Goal: Check status: Check status

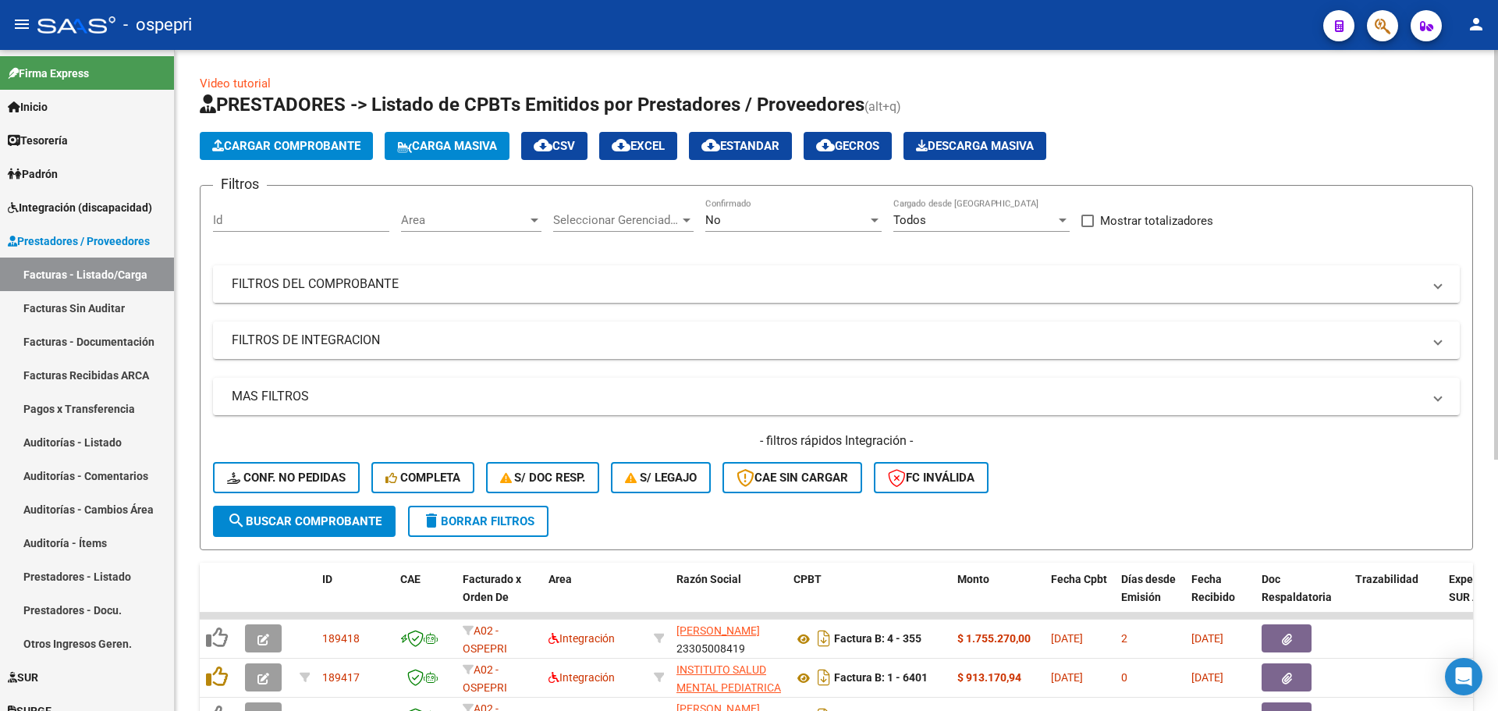
click at [1443, 284] on mat-expansion-panel-header "FILTROS DEL COMPROBANTE" at bounding box center [836, 283] width 1247 height 37
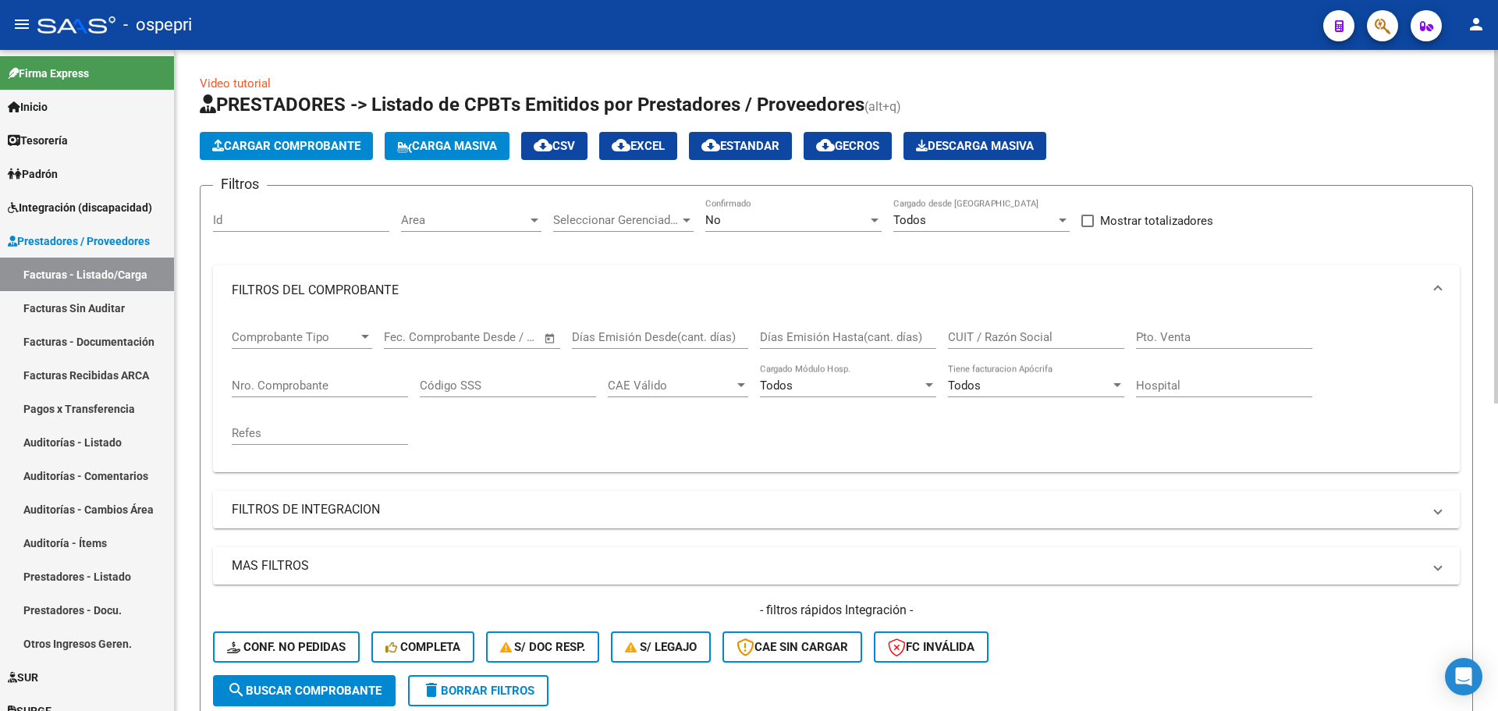
click at [986, 330] on input "CUIT / Razón Social" at bounding box center [1036, 337] width 176 height 14
type input "27410921117"
click at [874, 224] on div at bounding box center [875, 220] width 14 height 12
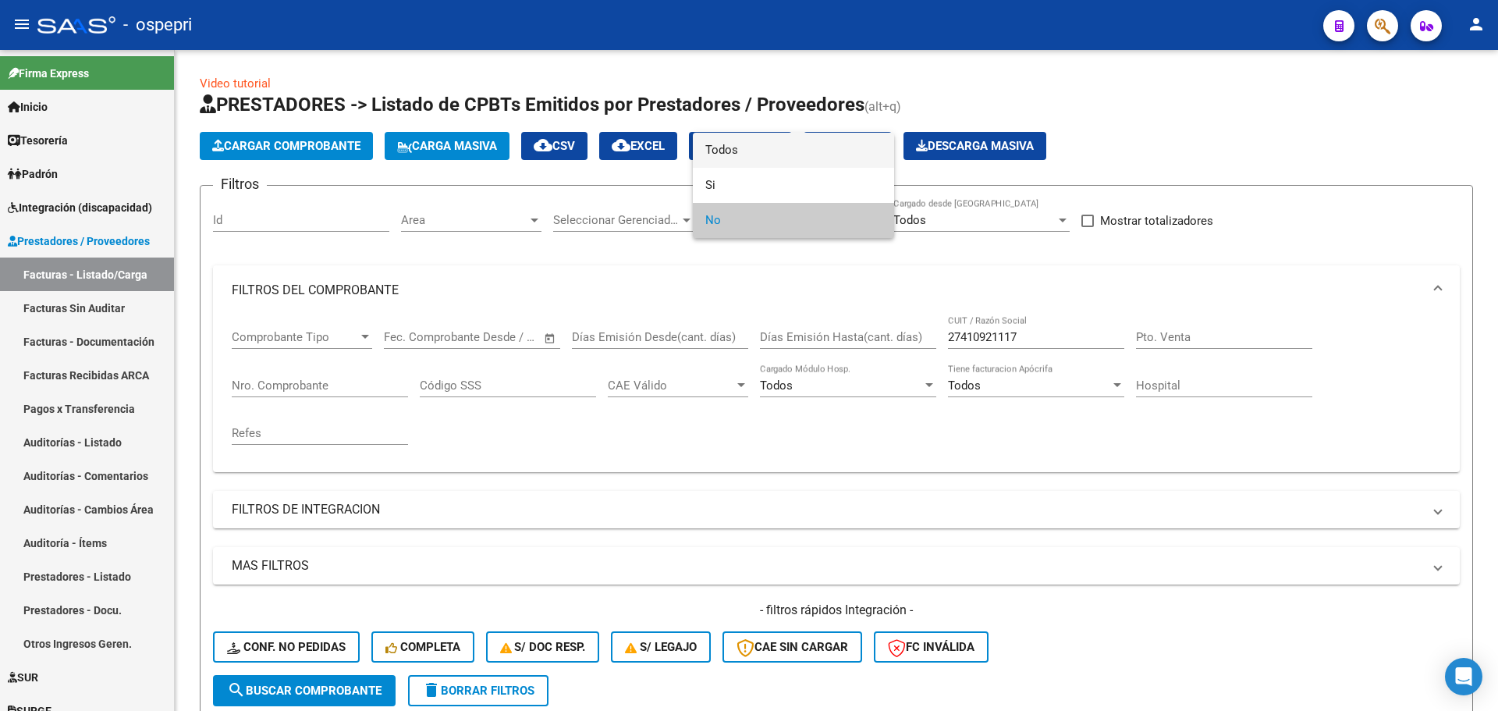
click at [736, 152] on span "Todos" at bounding box center [793, 150] width 176 height 35
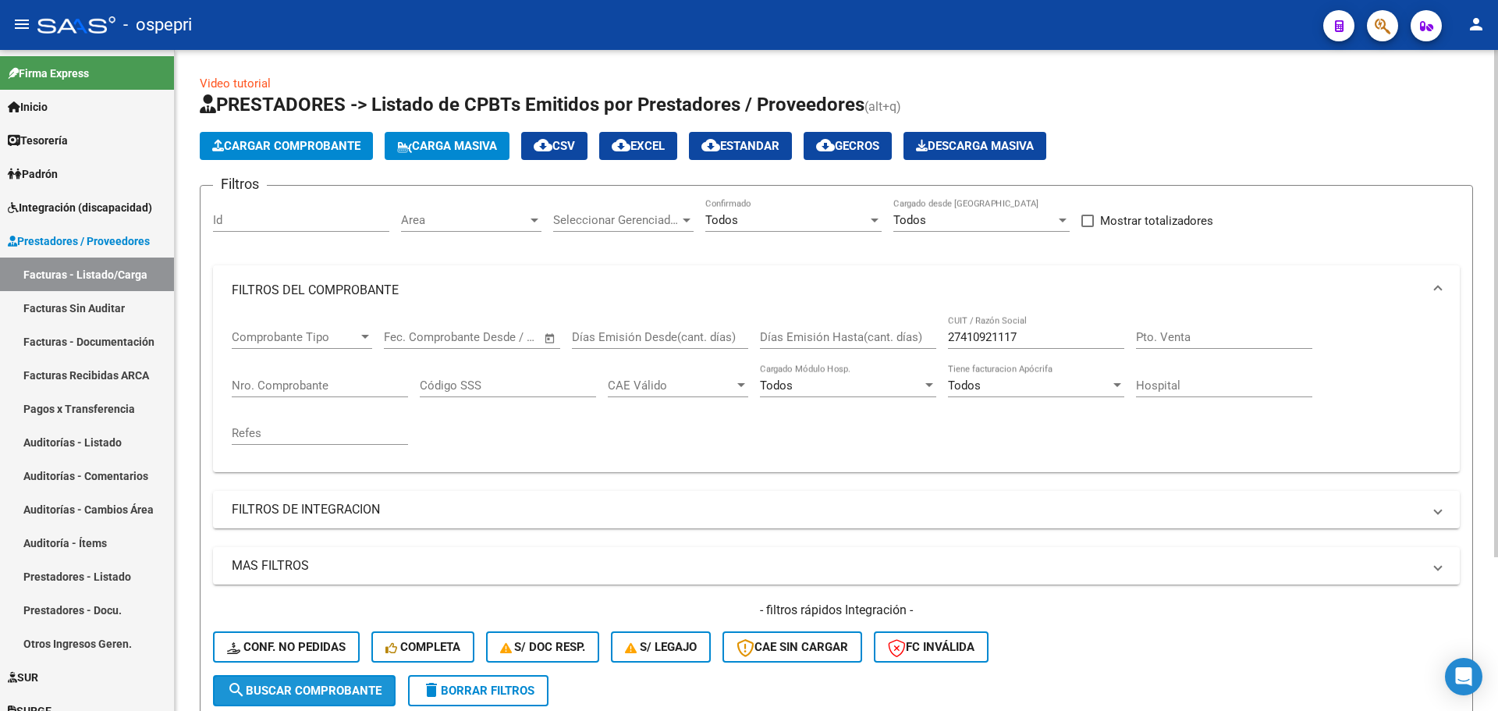
click at [354, 686] on span "search Buscar Comprobante" at bounding box center [304, 691] width 155 height 14
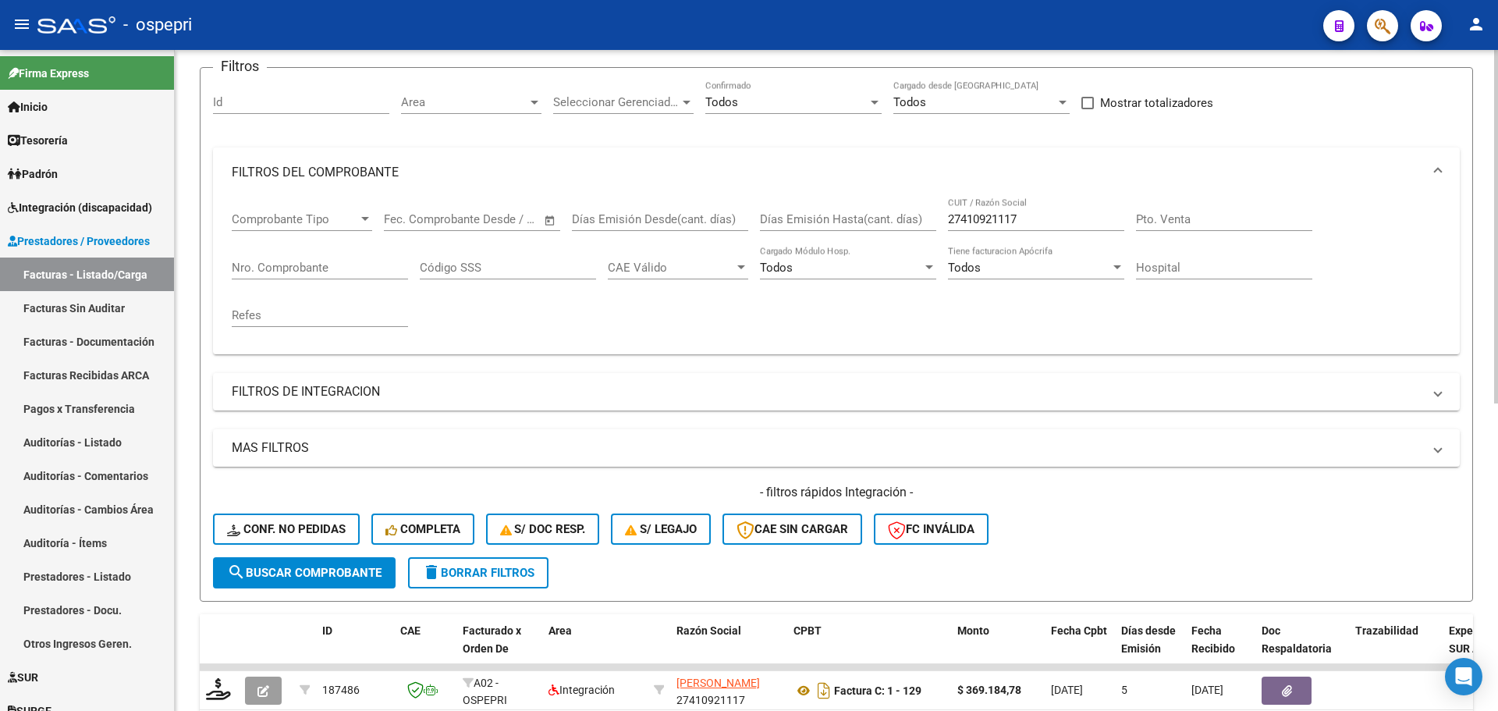
scroll to position [234, 0]
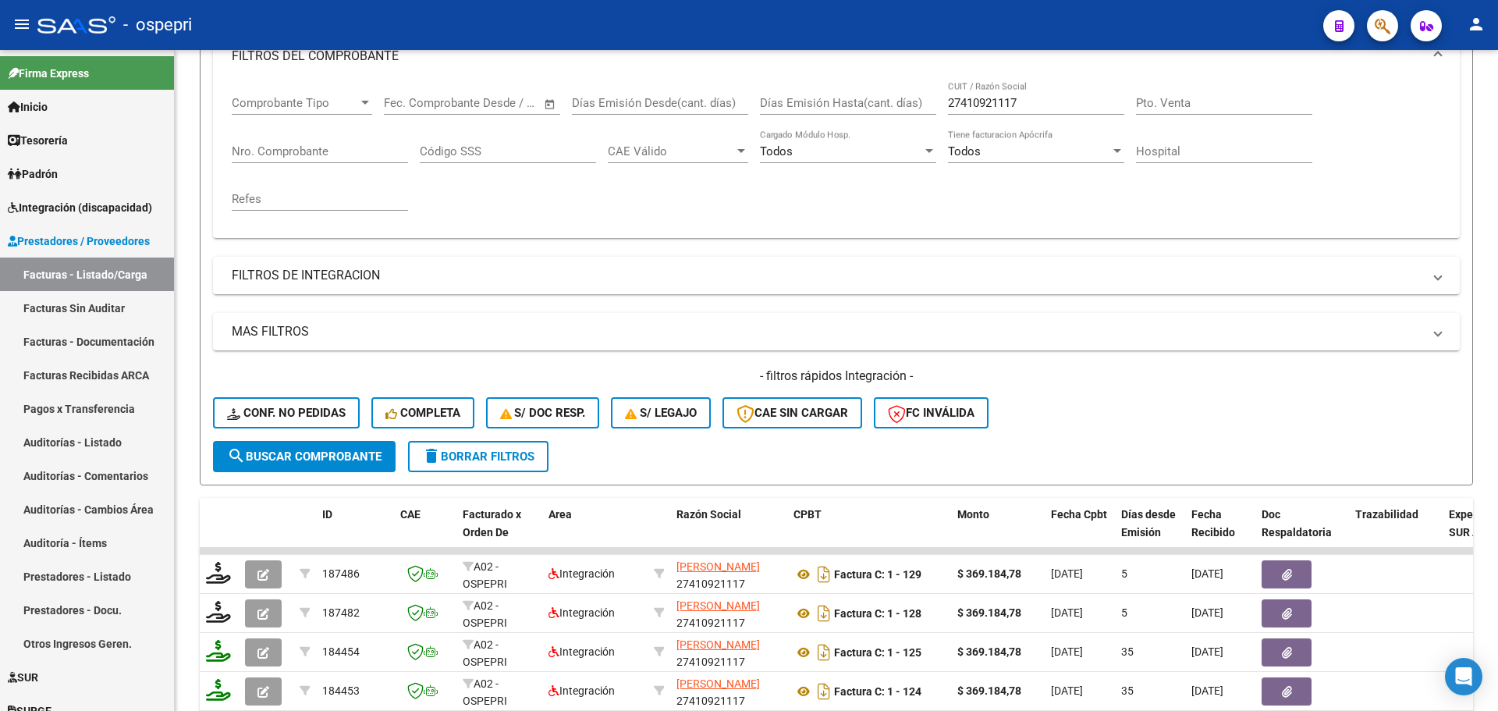
click at [1153, 12] on div "- ospepri" at bounding box center [674, 25] width 1274 height 34
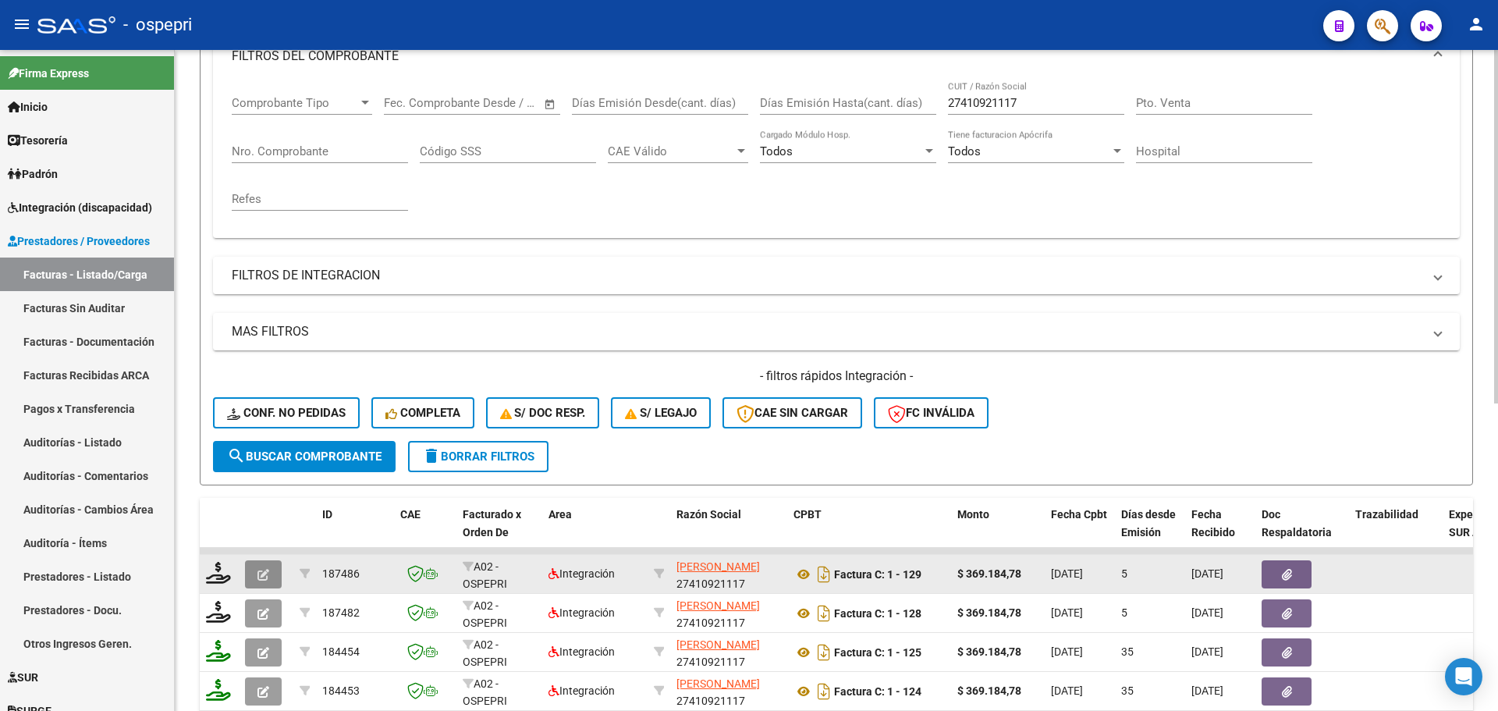
click at [268, 569] on icon "button" at bounding box center [264, 575] width 12 height 12
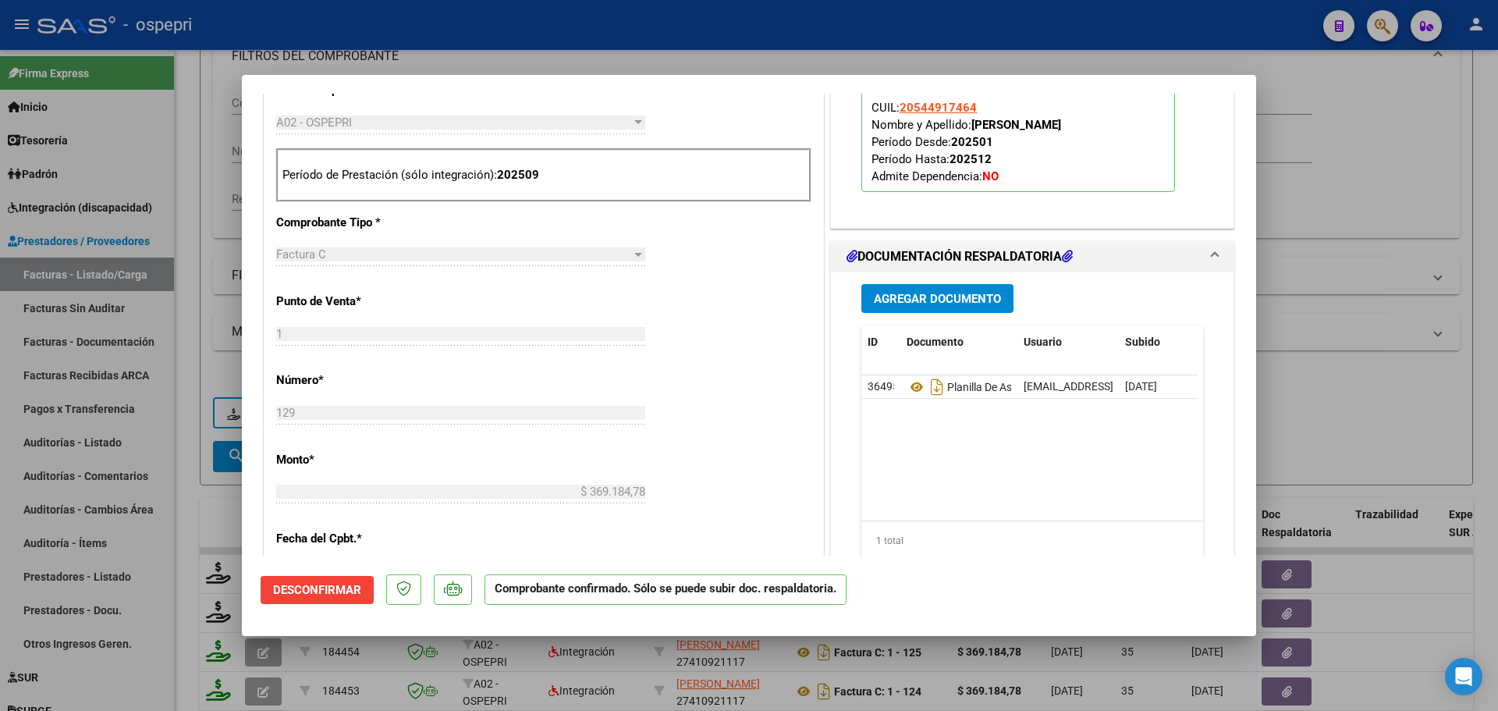
scroll to position [702, 0]
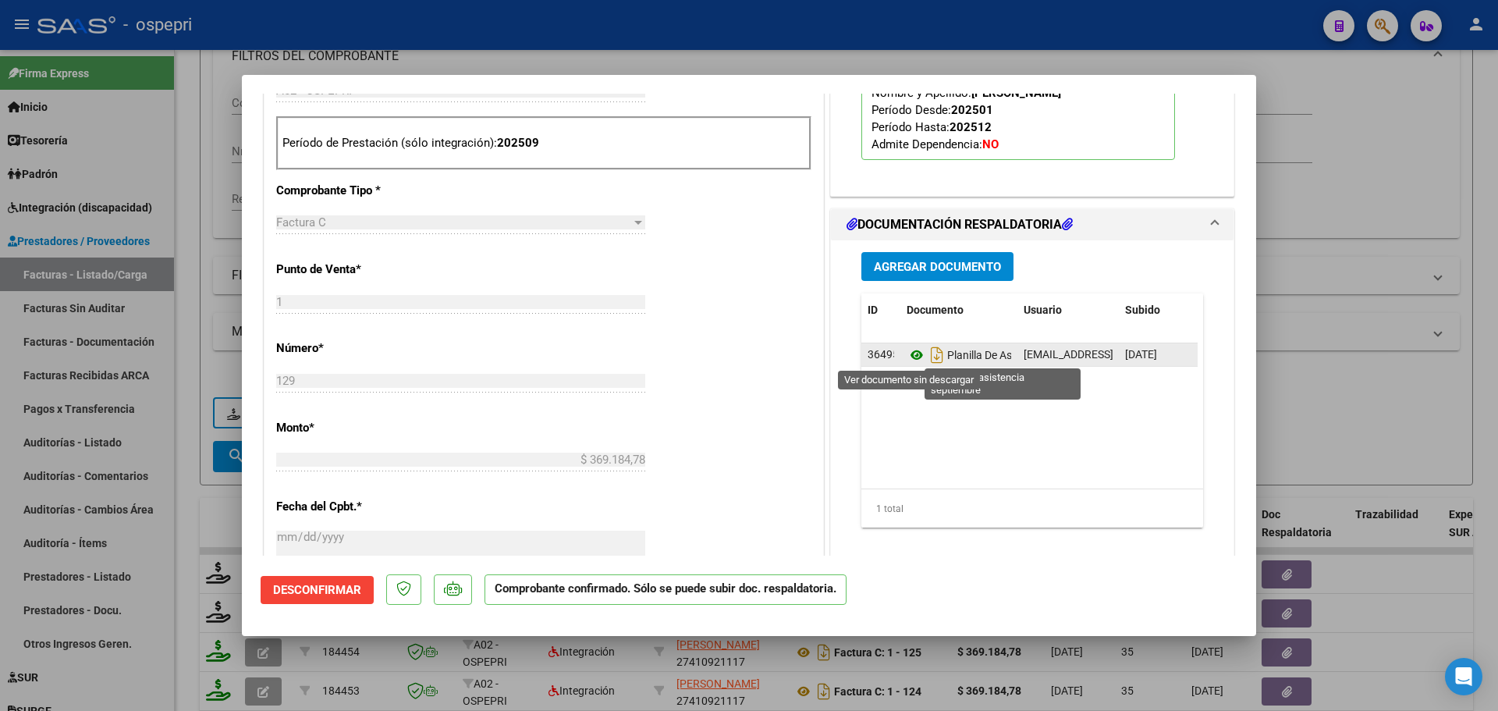
click at [908, 352] on icon at bounding box center [917, 355] width 20 height 19
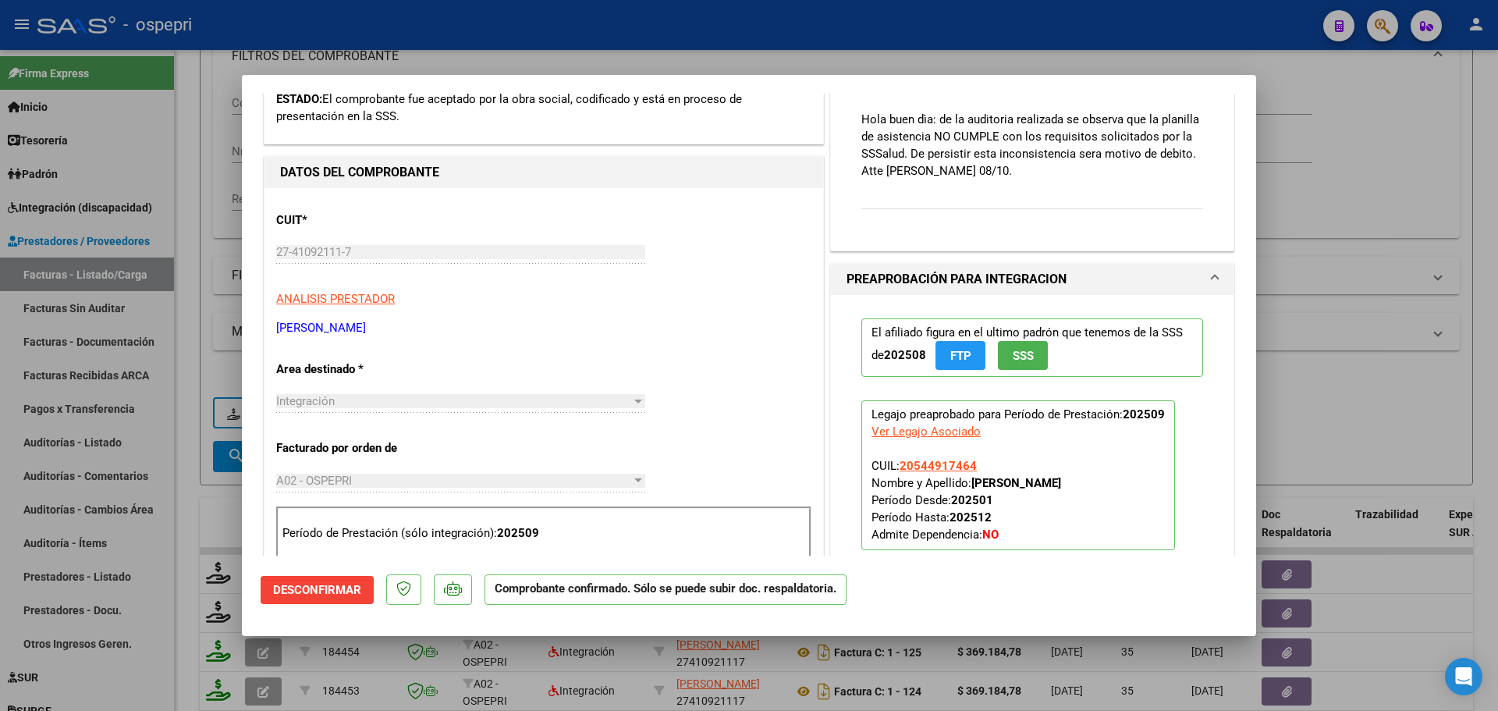
scroll to position [0, 0]
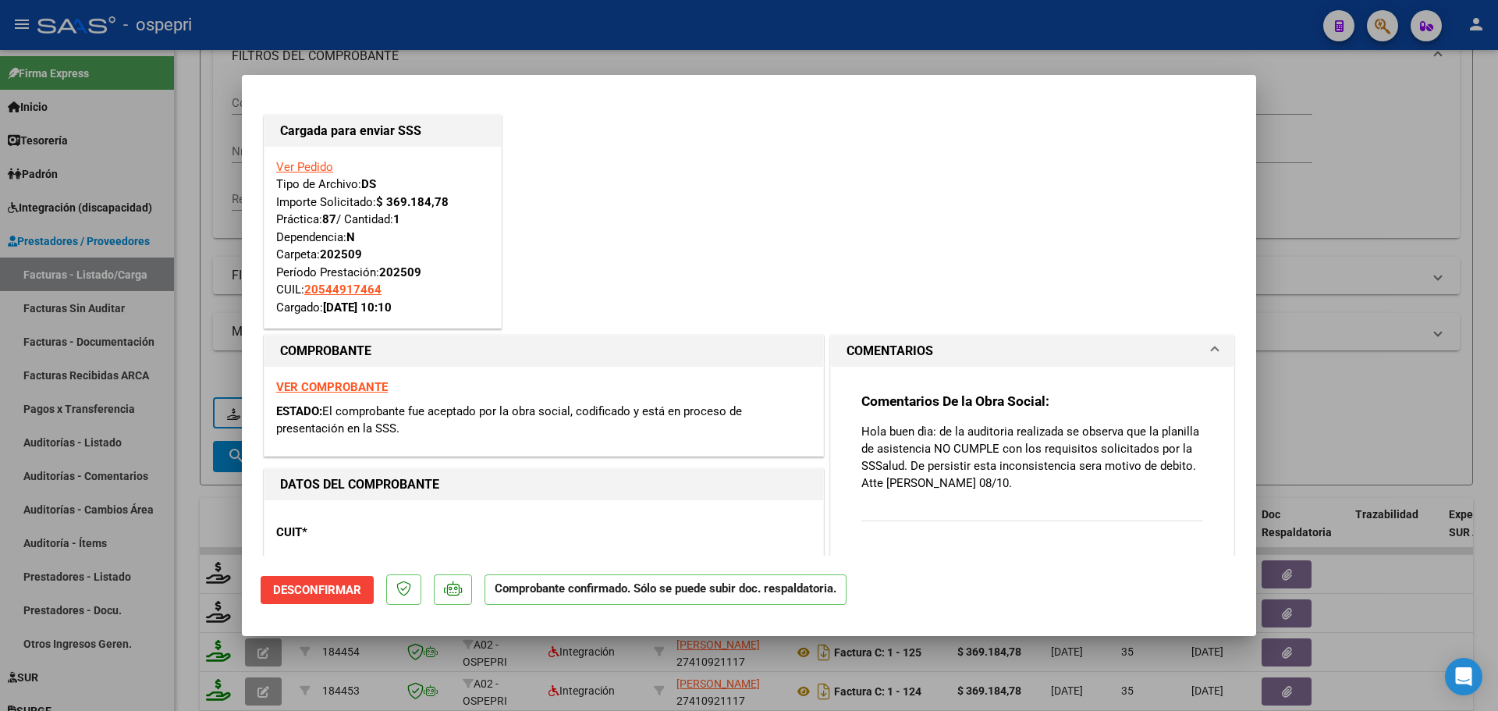
type input "$ 0,00"
